Goal: Task Accomplishment & Management: Manage account settings

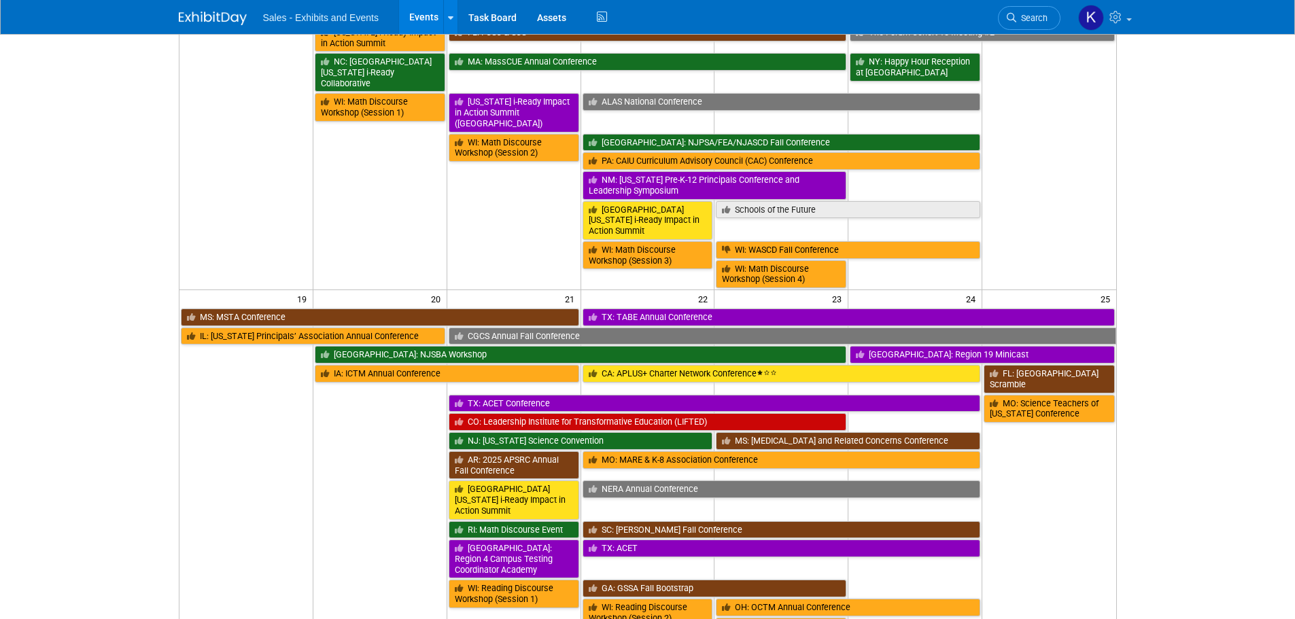
scroll to position [612, 0]
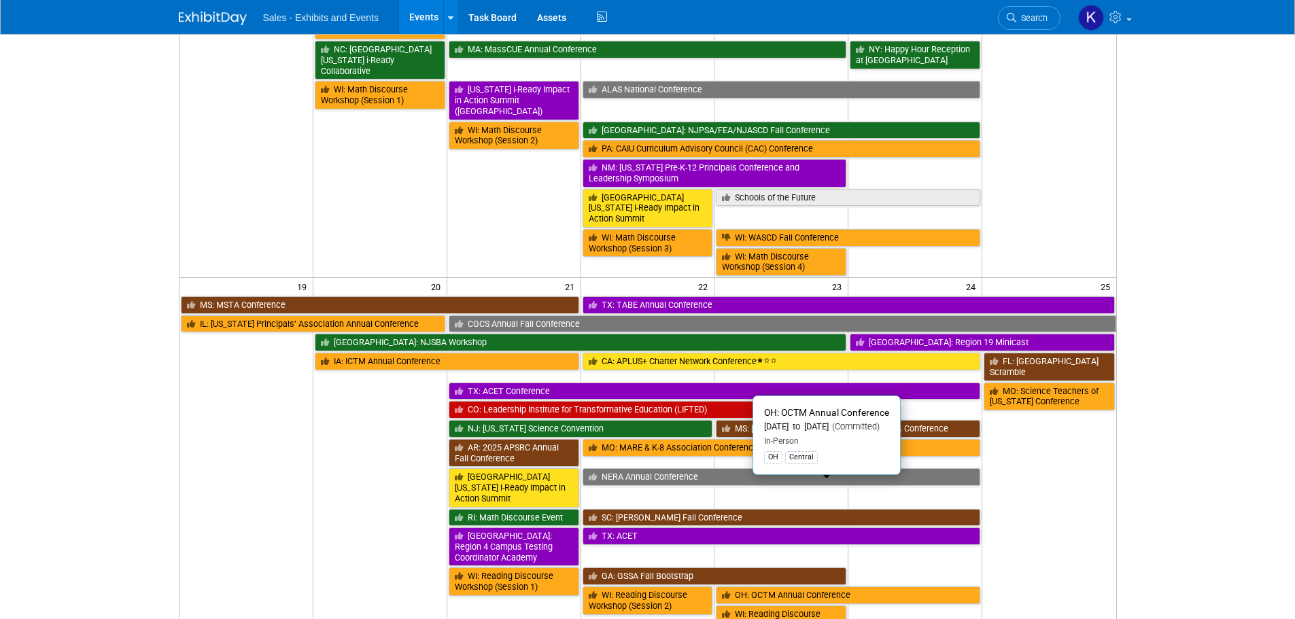
click at [846, 587] on link "OH: OCTM Annual Conference" at bounding box center [848, 596] width 264 height 18
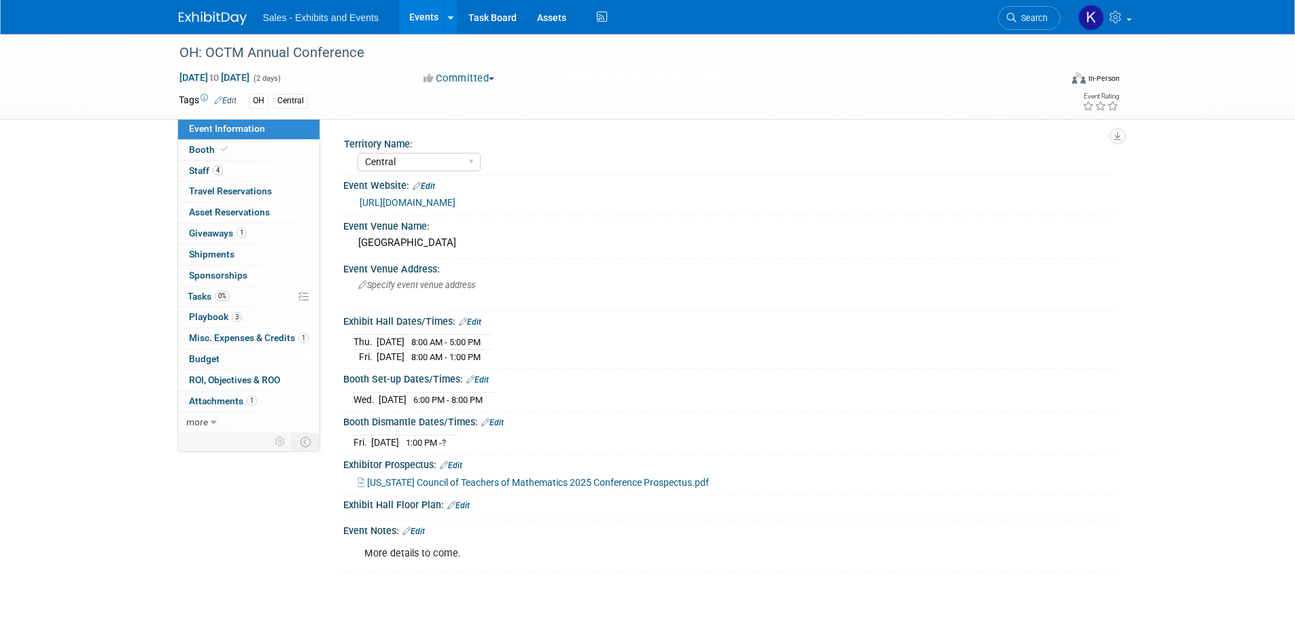
select select "Central"
click at [202, 152] on span "Booth" at bounding box center [209, 149] width 41 height 11
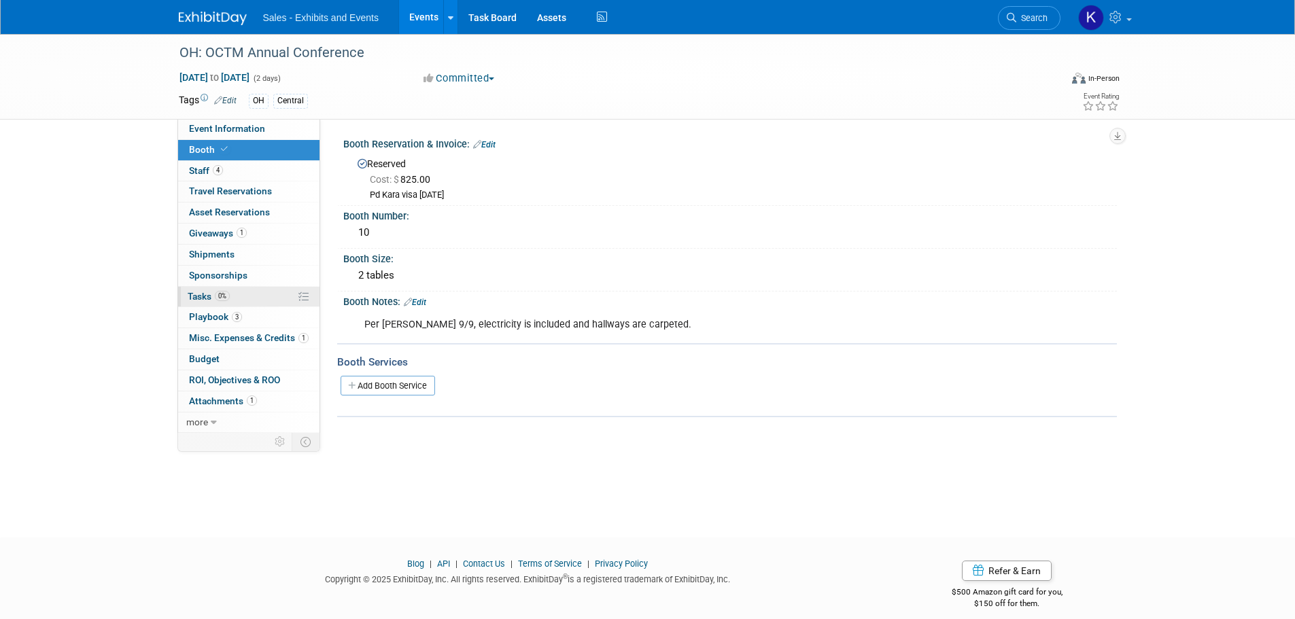
click at [201, 297] on span "Tasks 0%" at bounding box center [209, 296] width 42 height 11
